Goal: Find specific page/section: Find specific page/section

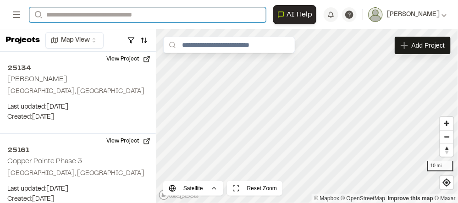
click at [132, 16] on input "Search" at bounding box center [147, 14] width 236 height 15
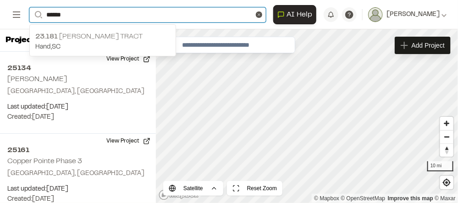
type input "******"
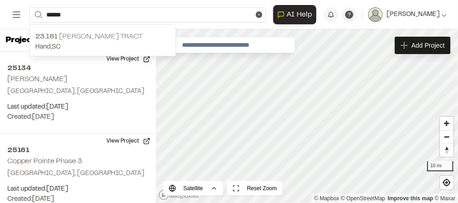
click at [121, 37] on p "23.181 [PERSON_NAME] Tract" at bounding box center [102, 36] width 135 height 11
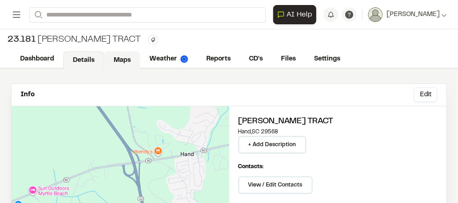
click at [122, 59] on link "Maps" at bounding box center [122, 59] width 36 height 17
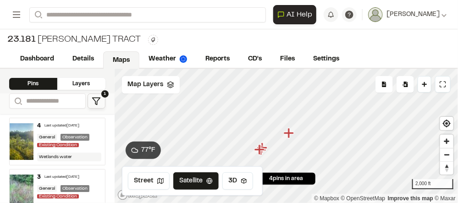
click at [21, 135] on img at bounding box center [22, 141] width 24 height 37
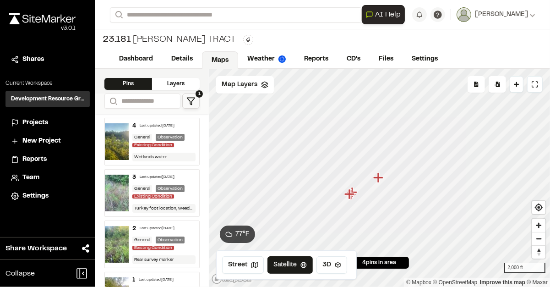
click at [113, 187] on img at bounding box center [117, 193] width 24 height 37
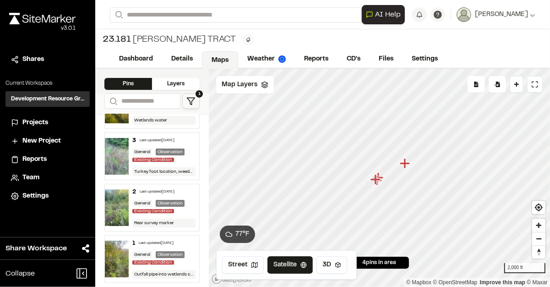
click at [109, 203] on img at bounding box center [117, 259] width 24 height 37
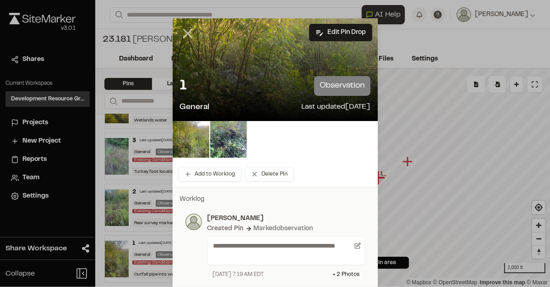
click at [188, 31] on icon at bounding box center [188, 34] width 16 height 16
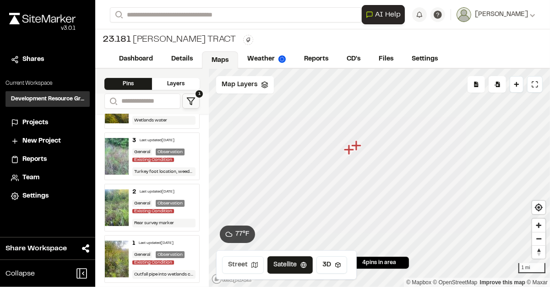
click at [242, 203] on button "Street" at bounding box center [243, 264] width 42 height 17
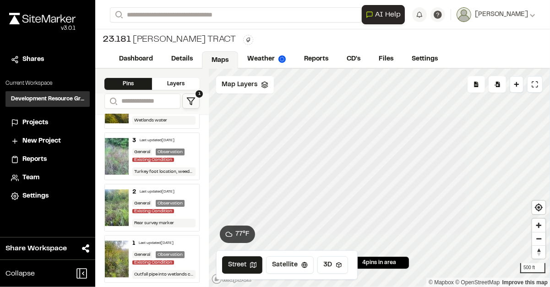
click at [332, 203] on html "Close sidebar v 3.0.1 Shares Current Workspace Development Resource Group DR Pr…" at bounding box center [275, 143] width 550 height 287
click at [319, 203] on div "Click to Drop Pin 4 pins in area Export Pins Available Datums Datums Apply Conv…" at bounding box center [379, 178] width 341 height 218
